Goal: Navigation & Orientation: Understand site structure

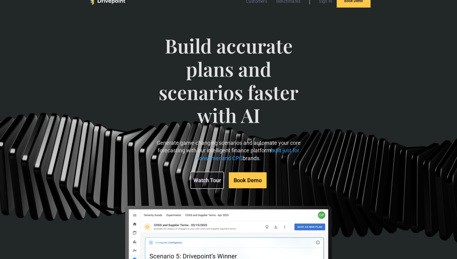
scroll to position [16, 0]
click at [288, 151] on span "built just for consumer and CPG" at bounding box center [247, 154] width 103 height 14
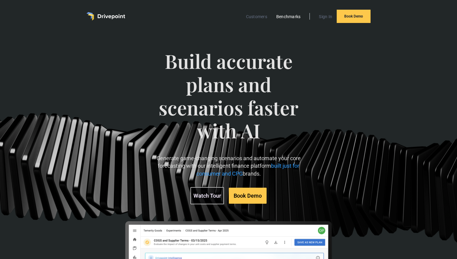
click at [282, 17] on link "Benchmarks" at bounding box center [288, 17] width 31 height 8
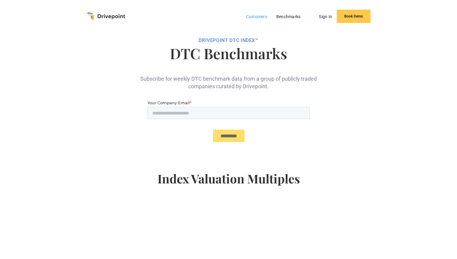
click at [253, 16] on link "Customers" at bounding box center [256, 17] width 27 height 8
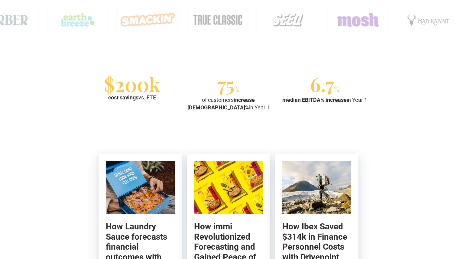
scroll to position [537, 0]
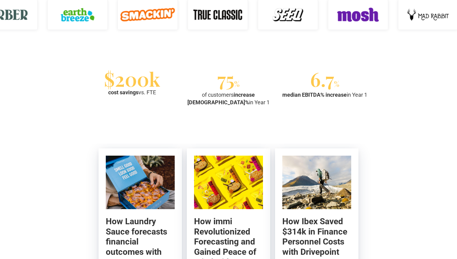
click at [357, 11] on img at bounding box center [358, 15] width 60 height 30
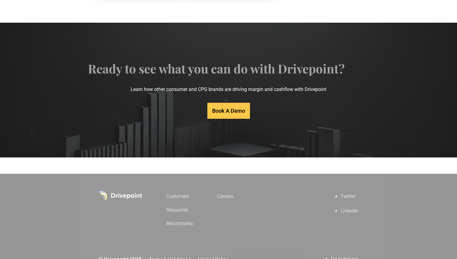
scroll to position [1266, 0]
